Goal: Information Seeking & Learning: Learn about a topic

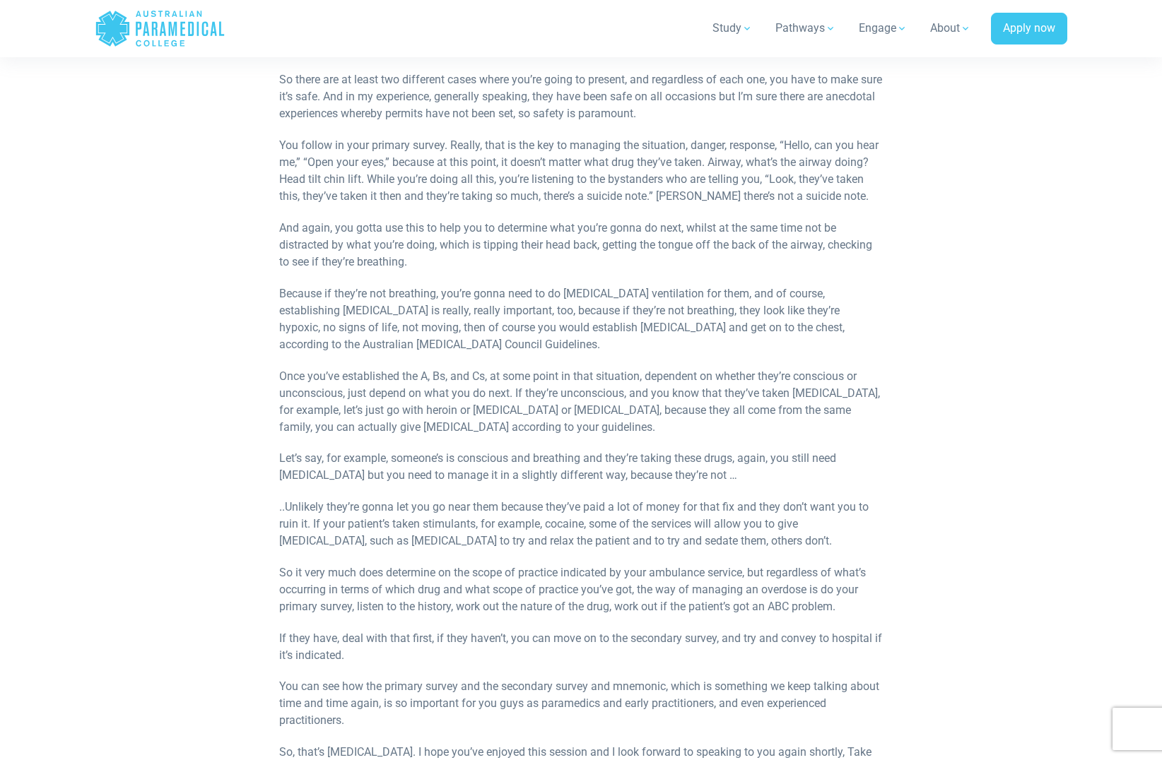
scroll to position [1131, 0]
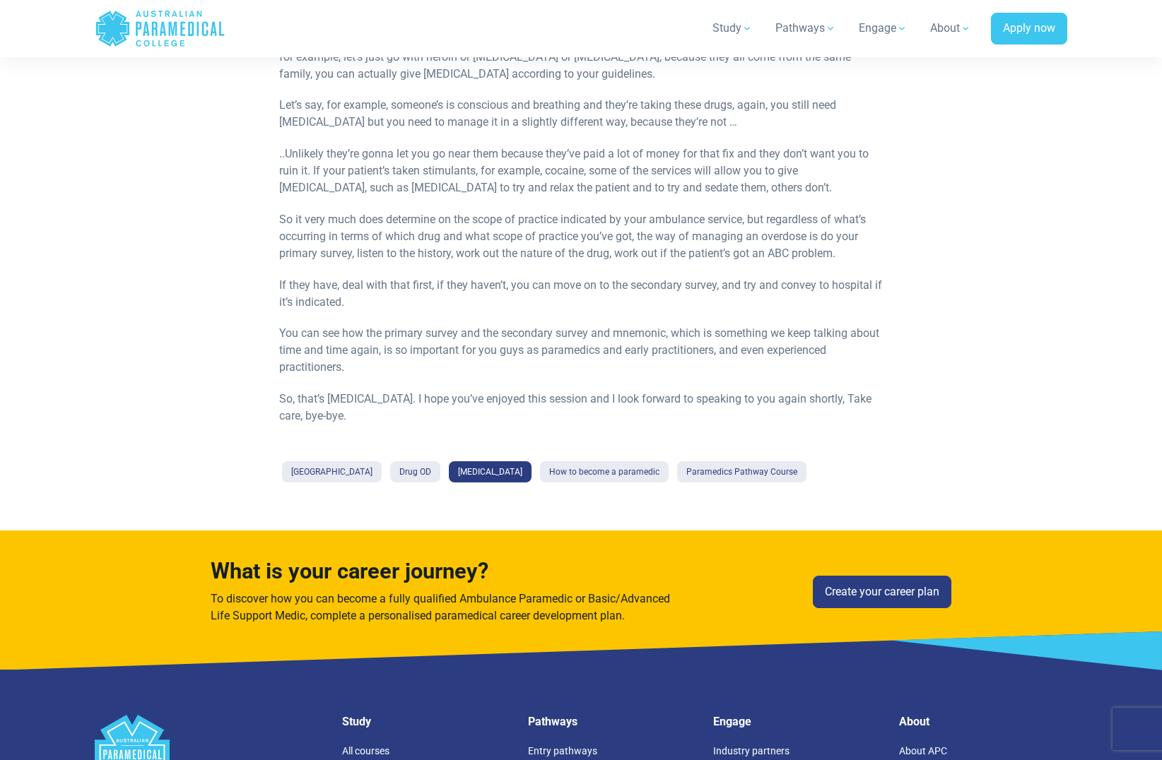
click at [526, 470] on link "[MEDICAL_DATA]" at bounding box center [490, 472] width 83 height 21
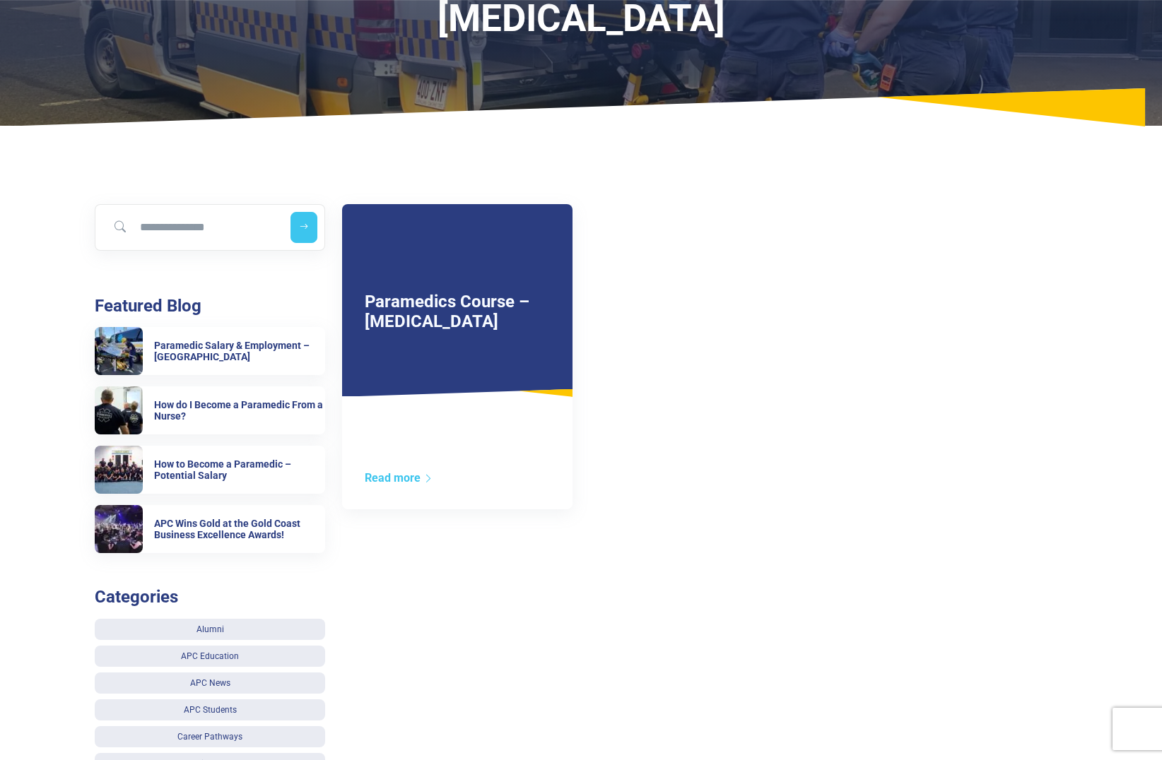
scroll to position [141, 0]
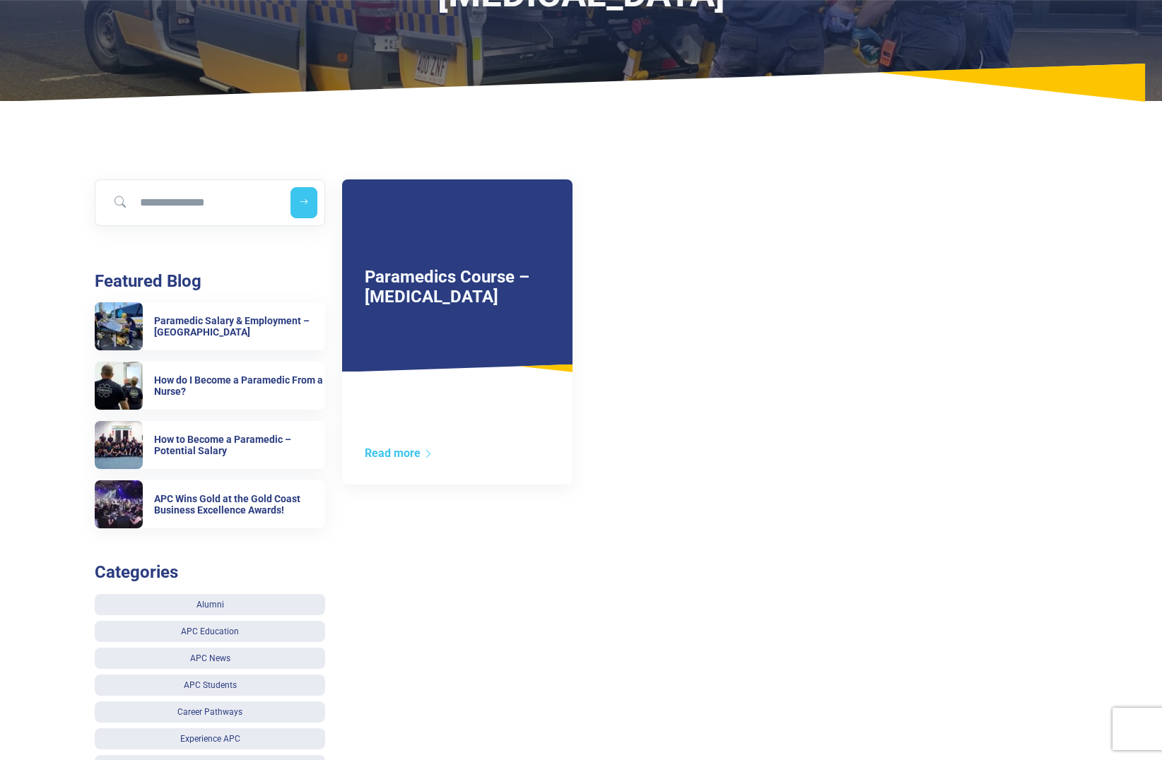
click at [399, 463] on div "Read more" at bounding box center [457, 465] width 230 height 40
click at [400, 457] on link "Read more" at bounding box center [399, 453] width 69 height 13
